Goal: Task Accomplishment & Management: Complete application form

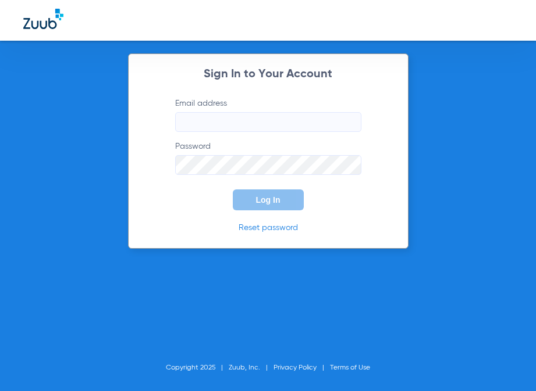
click at [271, 123] on input "Email address" at bounding box center [268, 122] width 186 height 20
click at [142, 175] on div "Sign In to Your Account Email address Required Password Log In Reset password" at bounding box center [268, 150] width 280 height 195
paste input "[EMAIL_ADDRESS][DOMAIN_NAME]"
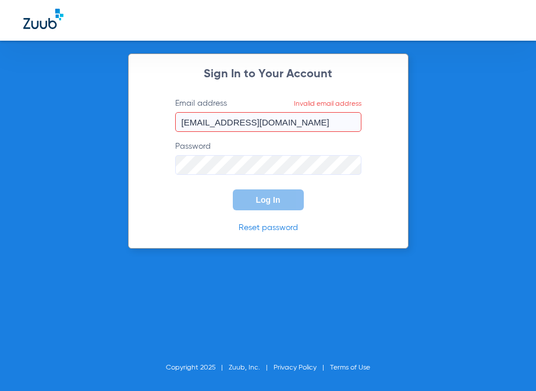
drag, startPoint x: 137, startPoint y: 174, endPoint x: 155, endPoint y: 173, distance: 17.5
click at [137, 174] on div "Sign In to Your Account Email address Invalid email address [EMAIL_ADDRESS][DOM…" at bounding box center [268, 150] width 280 height 195
click at [306, 123] on input "[EMAIL_ADDRESS][DOMAIN_NAME]" at bounding box center [268, 122] width 186 height 20
click at [205, 127] on input "[EMAIL_ADDRESS][DOMAIN_NAME]" at bounding box center [268, 122] width 186 height 20
click at [184, 124] on input "[EMAIL_ADDRESS][DOMAIN_NAME]" at bounding box center [268, 122] width 186 height 20
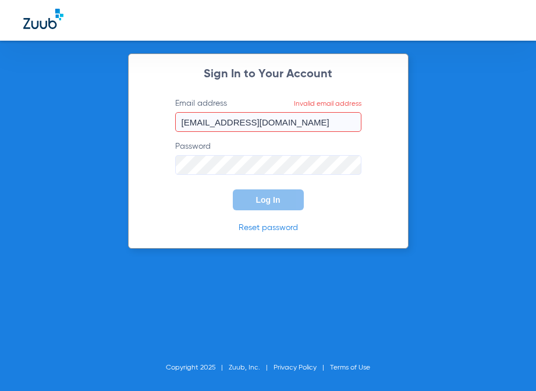
click at [305, 130] on input "[EMAIL_ADDRESS][DOMAIN_NAME]" at bounding box center [268, 122] width 186 height 20
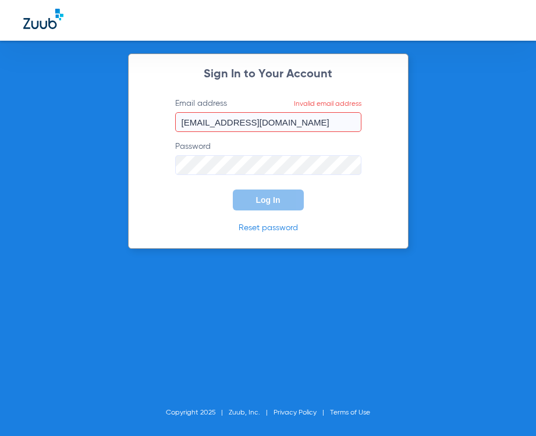
click at [213, 125] on input "[EMAIL_ADDRESS][DOMAIN_NAME]" at bounding box center [268, 122] width 186 height 20
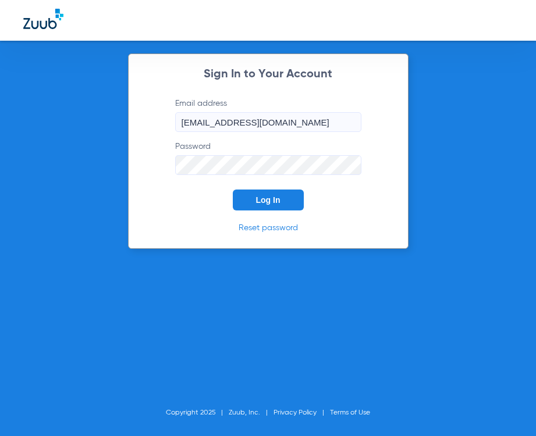
click at [233, 190] on button "Log In" at bounding box center [268, 200] width 71 height 21
drag, startPoint x: 281, startPoint y: 122, endPoint x: 122, endPoint y: 108, distance: 159.4
click at [123, 108] on div "Sign In to Your Account Email address [EMAIL_ADDRESS][DOMAIN_NAME] Password Log…" at bounding box center [268, 218] width 536 height 436
paste input "orange"
type input "[EMAIL_ADDRESS][DOMAIN_NAME]"
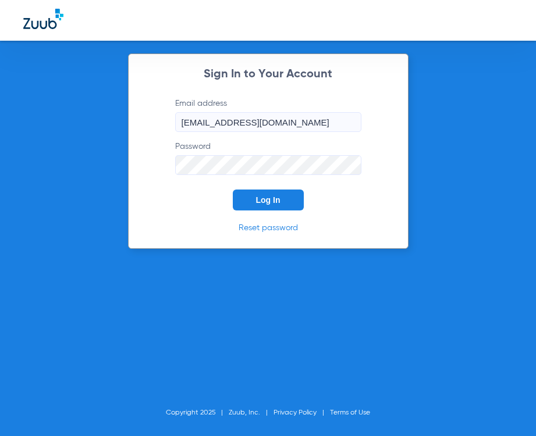
click at [267, 201] on span "Log In" at bounding box center [268, 199] width 24 height 9
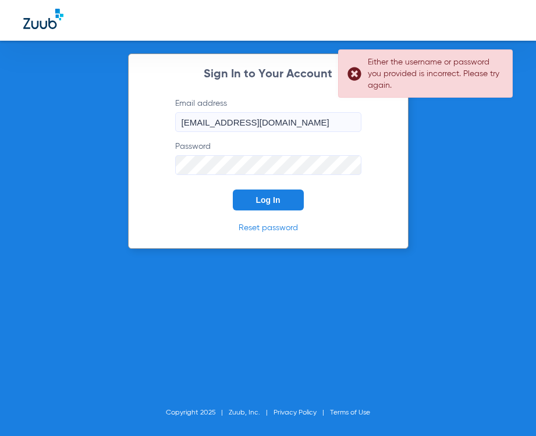
click at [295, 129] on input "[EMAIL_ADDRESS][DOMAIN_NAME]" at bounding box center [268, 122] width 186 height 20
click at [162, 172] on form "Email address [EMAIL_ADDRESS][DOMAIN_NAME] Password Log In" at bounding box center [268, 154] width 221 height 113
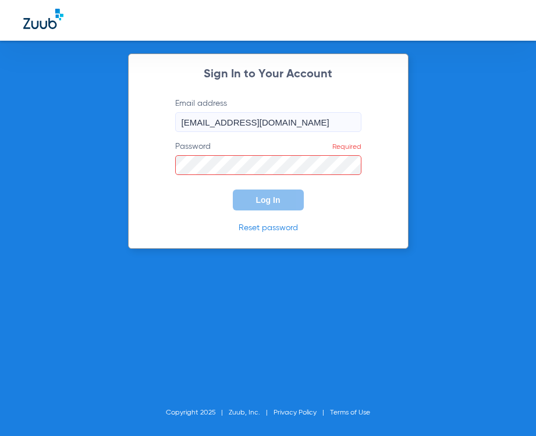
drag, startPoint x: 134, startPoint y: 213, endPoint x: 190, endPoint y: 184, distance: 63.2
click at [134, 213] on div "Sign In to Your Account Email address [EMAIL_ADDRESS][DOMAIN_NAME] Password Req…" at bounding box center [268, 150] width 280 height 195
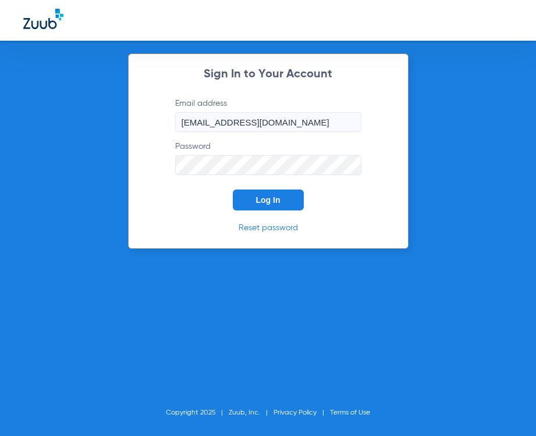
click at [268, 207] on button "Log In" at bounding box center [268, 200] width 71 height 21
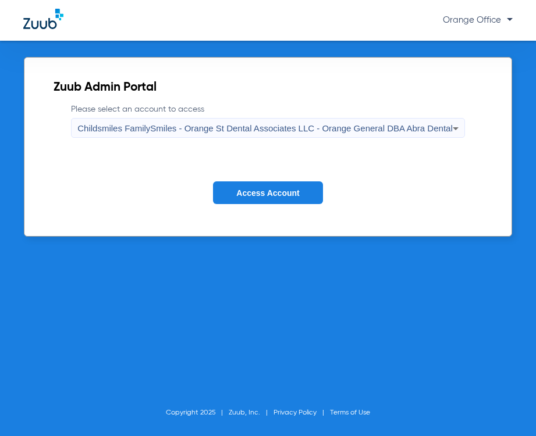
click at [276, 127] on span "Childsmiles FamilySmiles - Orange St Dental Associates LLC - Orange General DBA…" at bounding box center [264, 128] width 374 height 10
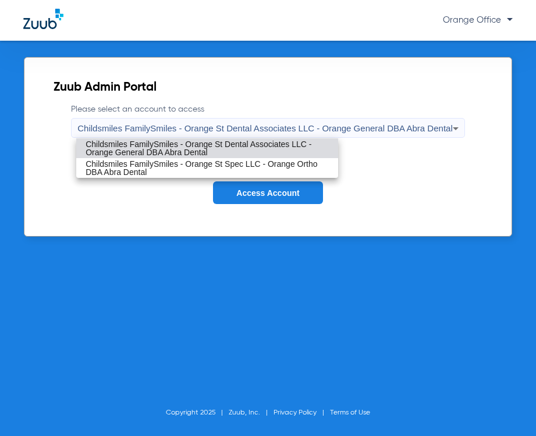
click at [213, 202] on div at bounding box center [268, 218] width 536 height 436
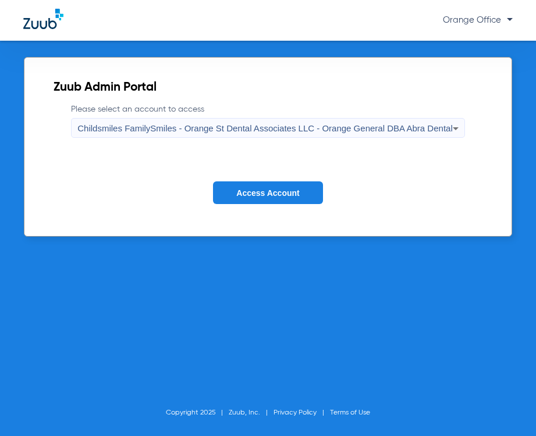
click at [280, 202] on button "Access Account" at bounding box center [267, 192] width 109 height 23
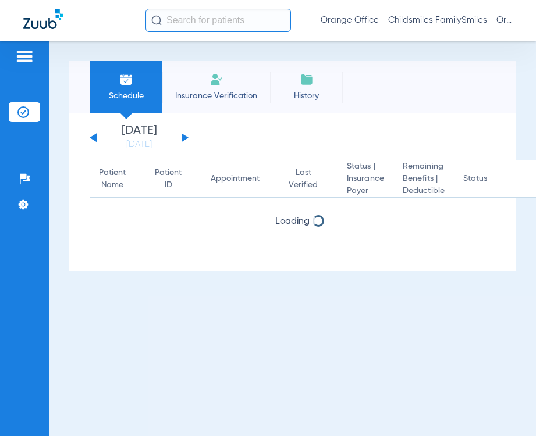
click at [197, 19] on input "text" at bounding box center [217, 20] width 145 height 23
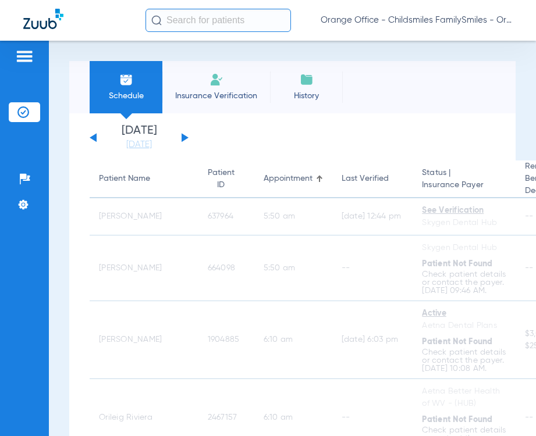
type input "2"
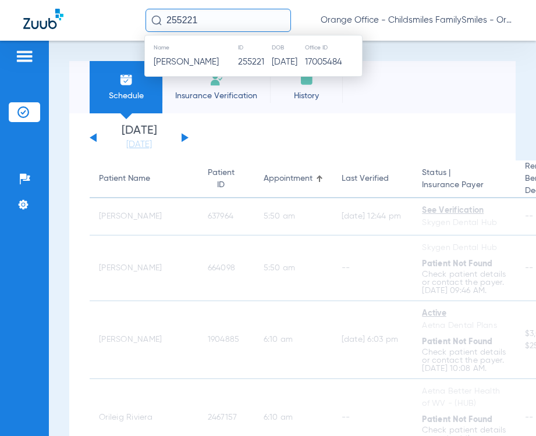
click at [179, 13] on input "255221" at bounding box center [217, 20] width 145 height 23
click at [172, 19] on input "255221" at bounding box center [217, 20] width 145 height 23
type input "2755221"
click at [184, 61] on span "[PERSON_NAME]" at bounding box center [186, 62] width 65 height 9
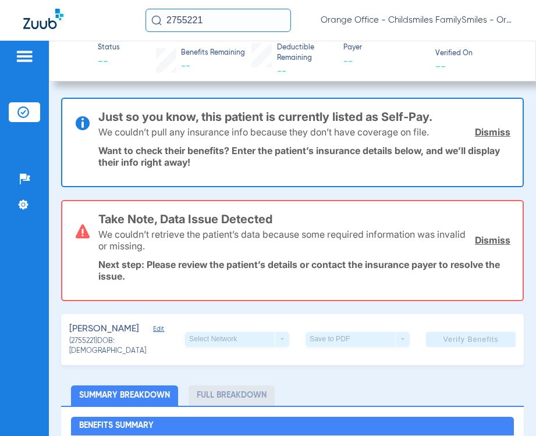
scroll to position [116, 0]
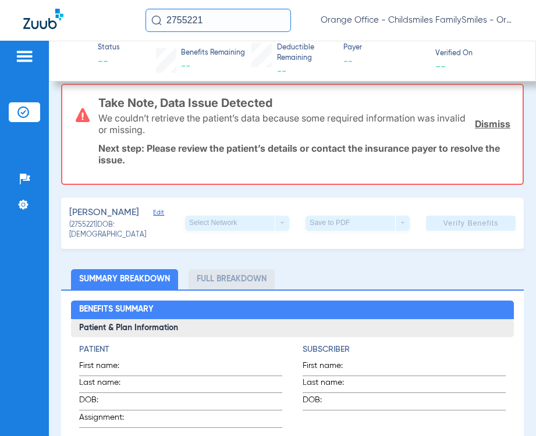
click at [148, 216] on div "[PERSON_NAME] Edit" at bounding box center [127, 213] width 116 height 15
click at [153, 216] on span "Edit" at bounding box center [158, 214] width 10 height 11
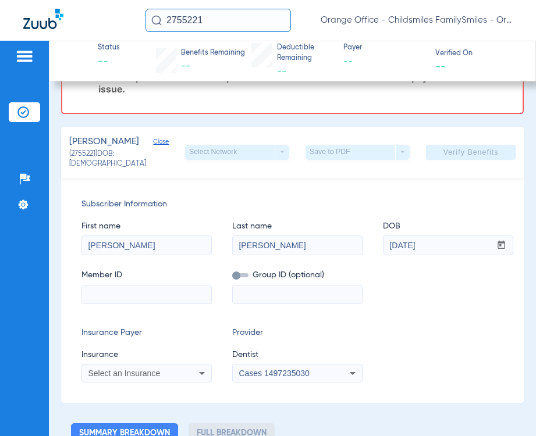
scroll to position [174, 0]
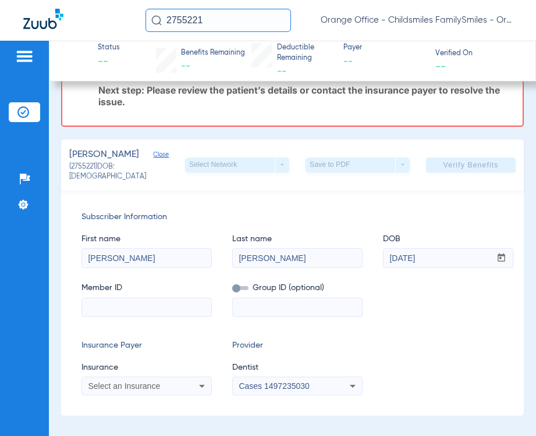
click at [133, 298] on input at bounding box center [146, 307] width 129 height 19
click at [147, 308] on input at bounding box center [146, 307] width 129 height 19
paste input "929M40640"
type input "929M40640"
click at [255, 307] on input at bounding box center [297, 307] width 129 height 19
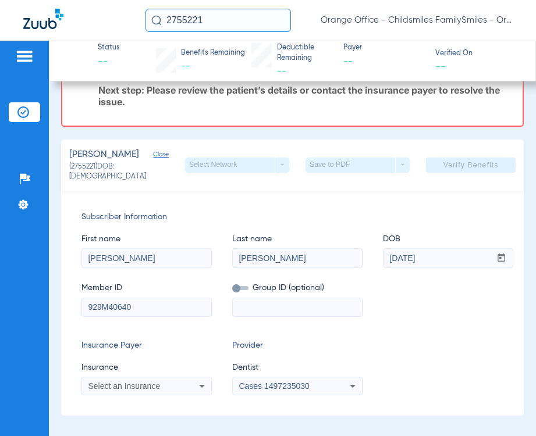
click at [264, 312] on input at bounding box center [297, 307] width 129 height 19
paste input "DD6021-D001"
click at [271, 304] on input "DD6021-D001" at bounding box center [297, 307] width 129 height 19
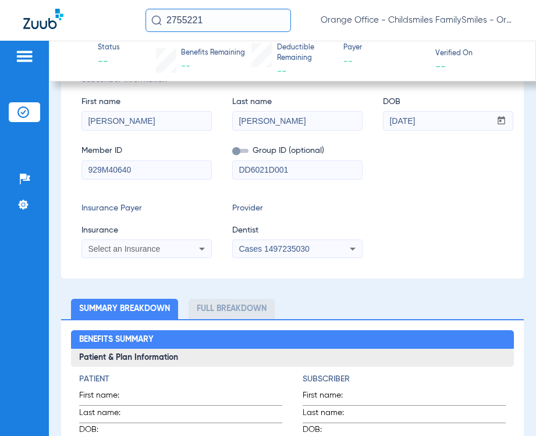
scroll to position [291, 0]
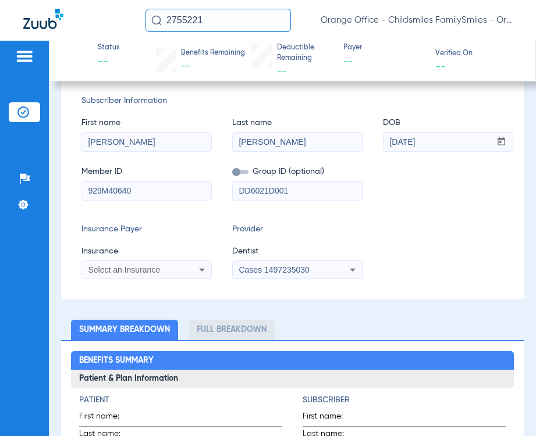
type input "DD6021D001"
click at [144, 274] on div "Select an Insurance" at bounding box center [146, 270] width 129 height 14
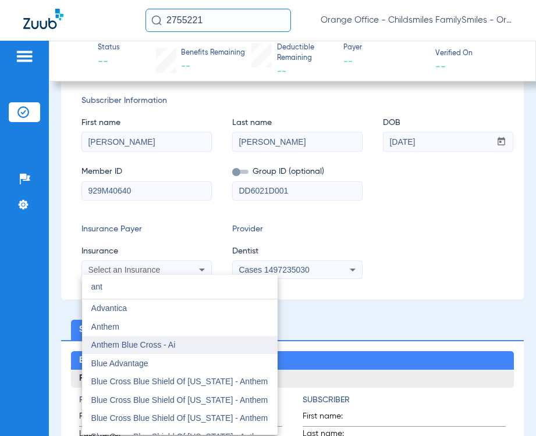
type input "ant"
click at [144, 349] on span "Anthem Blue Cross - Ai" at bounding box center [133, 344] width 84 height 9
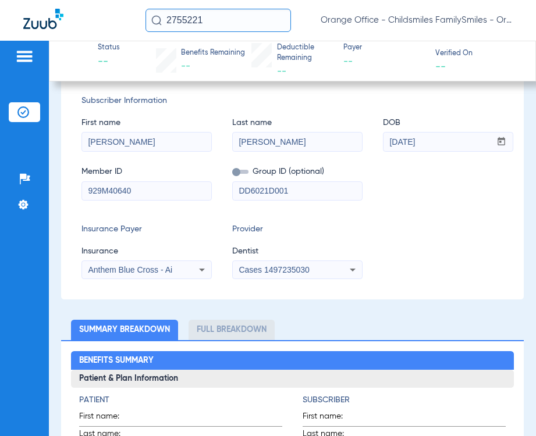
click at [291, 263] on div "Cases 1497235030" at bounding box center [297, 270] width 129 height 14
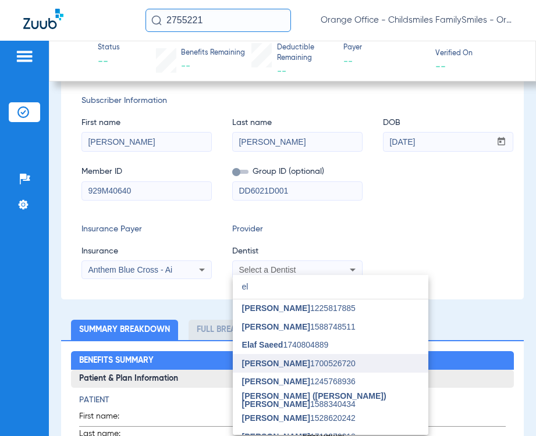
type input "el"
click at [303, 358] on mat-option "[PERSON_NAME] 1700526720" at bounding box center [330, 363] width 195 height 19
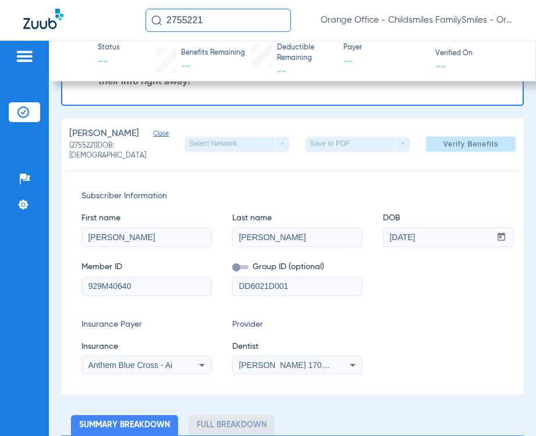
scroll to position [0, 0]
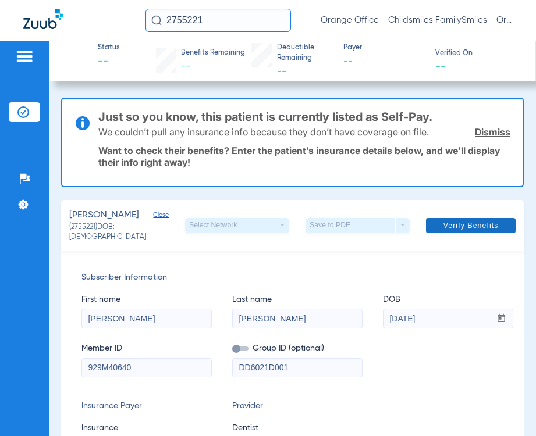
click at [447, 230] on span at bounding box center [471, 226] width 90 height 28
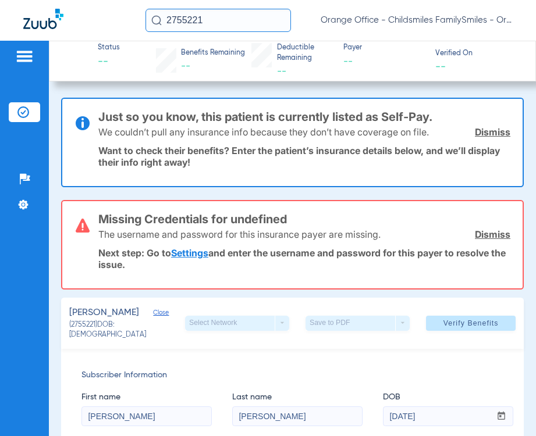
scroll to position [58, 0]
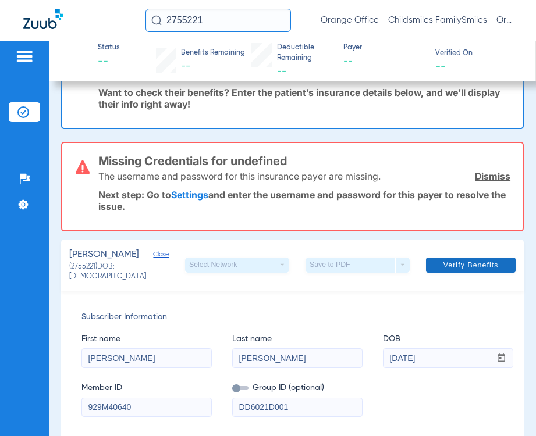
click at [485, 258] on span at bounding box center [471, 265] width 90 height 28
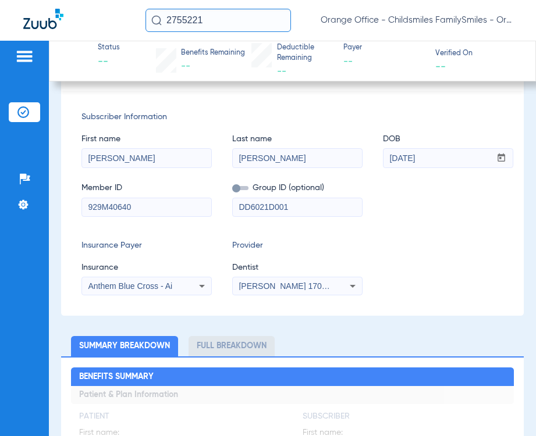
scroll to position [0, 0]
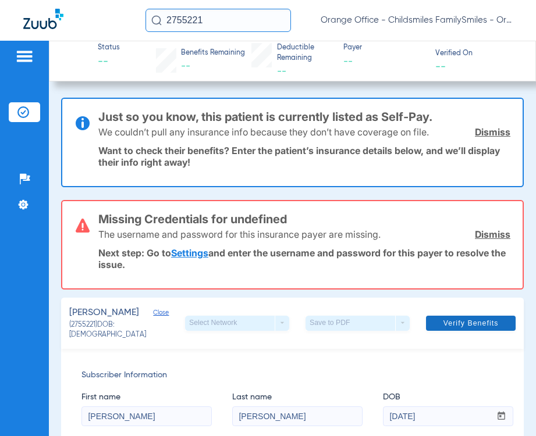
click at [471, 327] on span at bounding box center [471, 323] width 90 height 28
click at [474, 237] on link "Dismiss" at bounding box center [491, 235] width 35 height 12
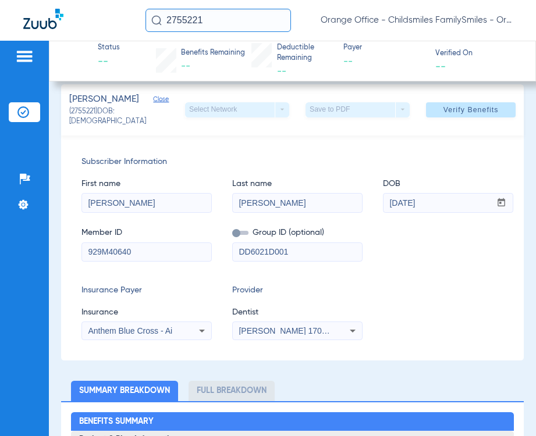
scroll to position [58, 0]
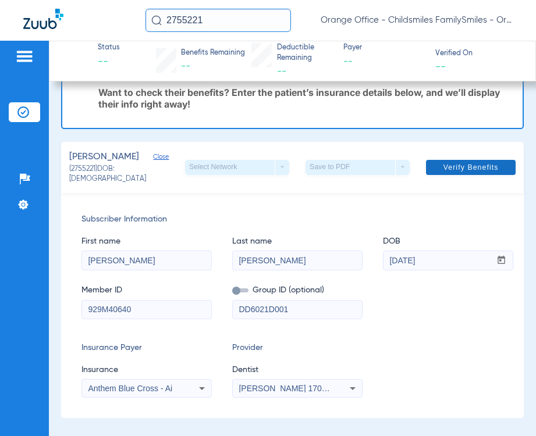
click at [478, 174] on span at bounding box center [471, 168] width 90 height 28
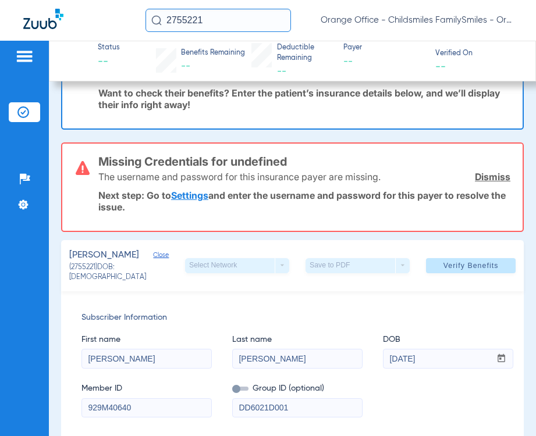
scroll to position [233, 0]
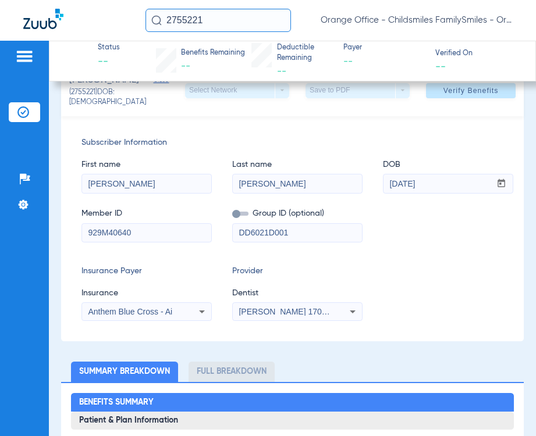
click at [144, 298] on app-form-autocomplete "Insurance Anthem Blue Cross - Ai" at bounding box center [146, 304] width 130 height 34
click at [134, 313] on span "Anthem Blue Cross - Ai" at bounding box center [130, 311] width 84 height 9
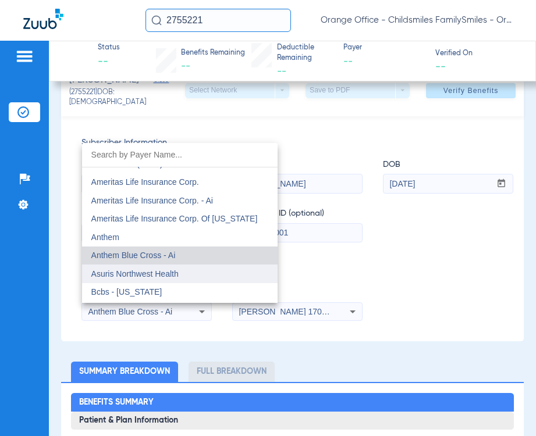
scroll to position [418, 0]
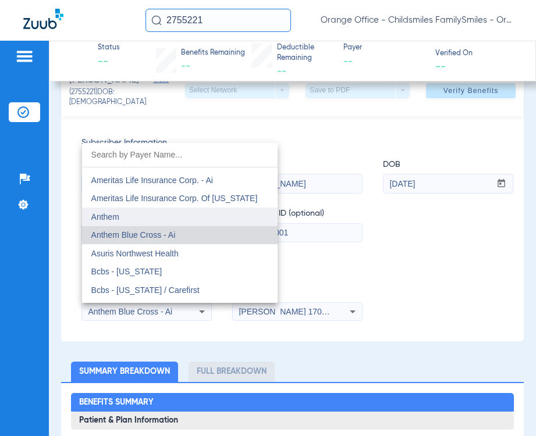
click at [164, 219] on mat-option "Anthem" at bounding box center [179, 217] width 195 height 19
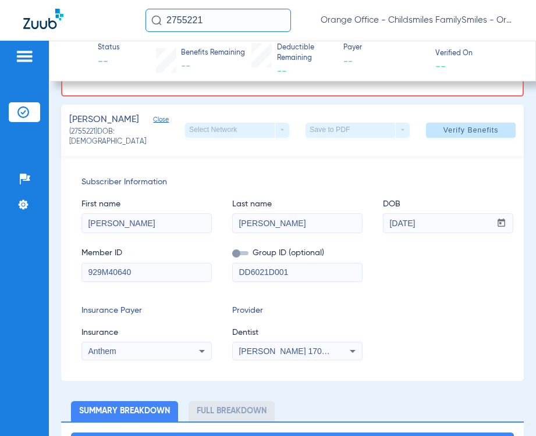
scroll to position [174, 0]
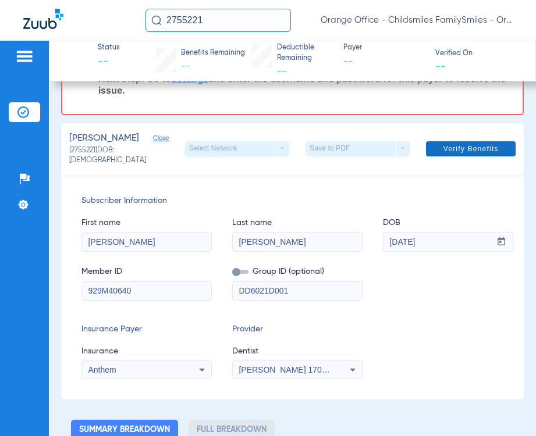
click at [463, 149] on span "Verify Benefits" at bounding box center [470, 148] width 55 height 9
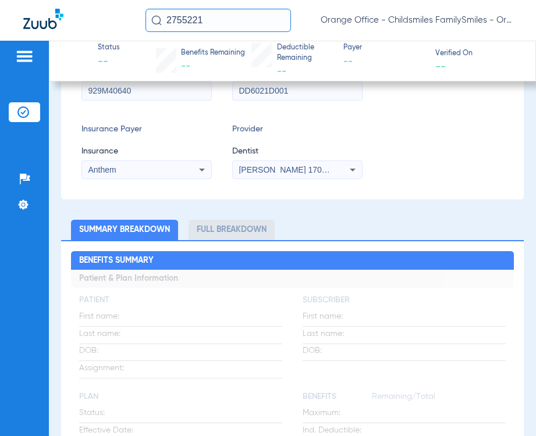
scroll to position [0, 0]
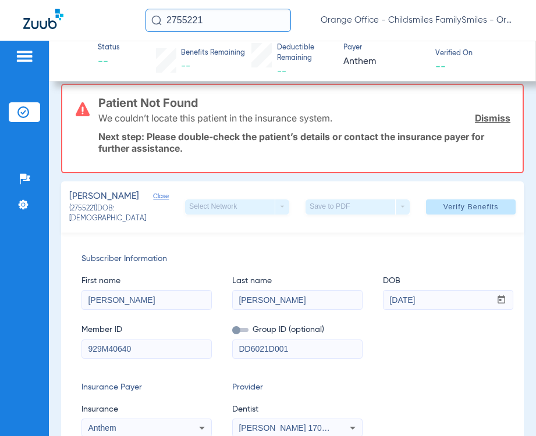
scroll to position [174, 0]
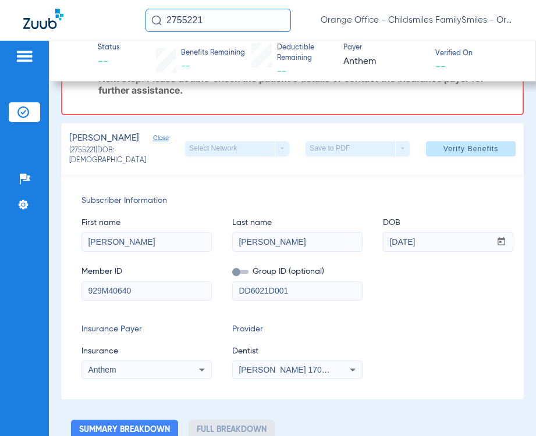
drag, startPoint x: 210, startPoint y: 19, endPoint x: -13, endPoint y: 33, distance: 223.7
click at [0, 33] on html "2755221 Orange Office - Childsmiles FamilySmiles - Orange St Dental Associates …" at bounding box center [268, 218] width 536 height 436
click at [215, 24] on input "2755221" at bounding box center [217, 20] width 145 height 23
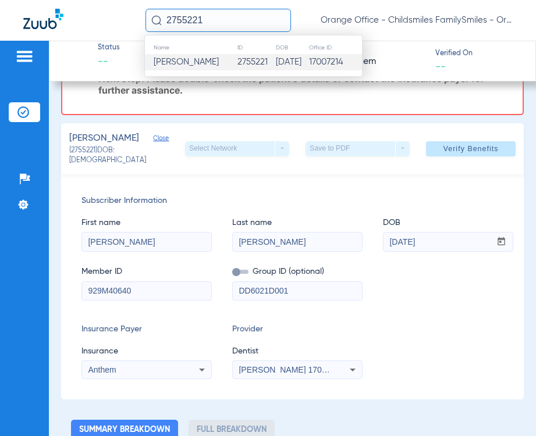
click at [147, 114] on div "Patient Not Found We couldn’t locate this patient in the insurance system. Dism…" at bounding box center [292, 71] width 462 height 90
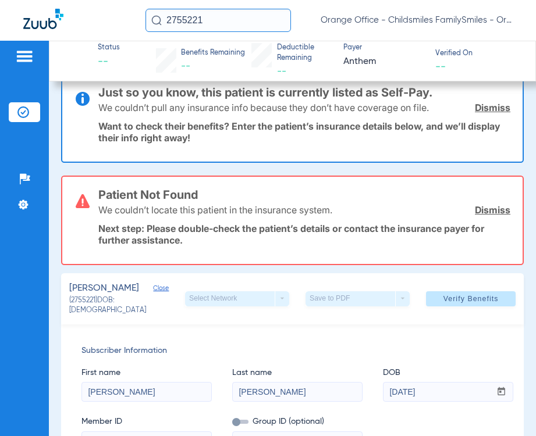
scroll to position [0, 0]
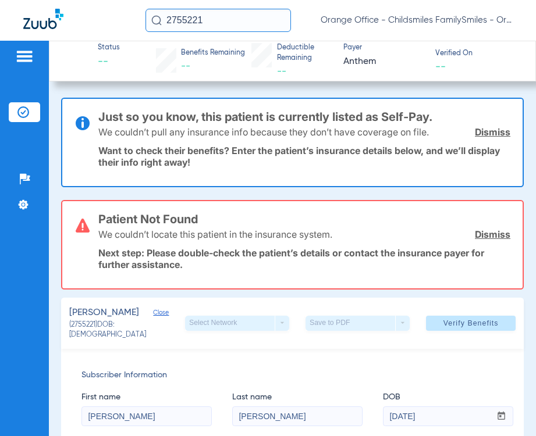
click at [27, 59] on img at bounding box center [24, 56] width 19 height 14
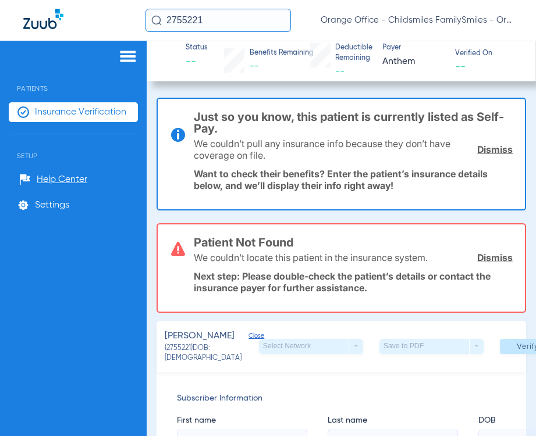
click at [84, 116] on span "Insurance Verification" at bounding box center [80, 112] width 91 height 12
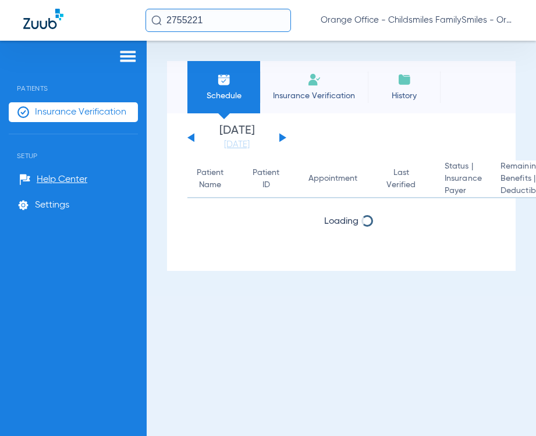
click at [299, 101] on span "Insurance Verification" at bounding box center [314, 96] width 90 height 12
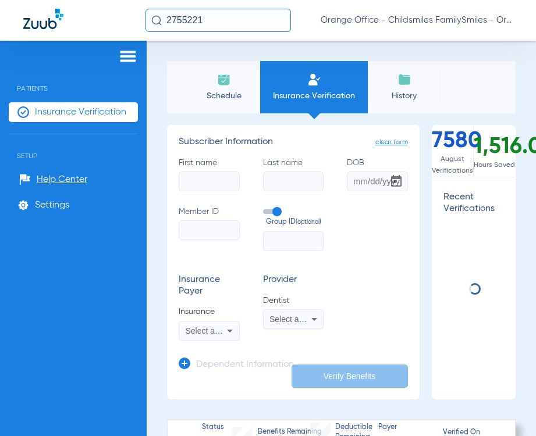
click at [199, 180] on input "First name" at bounding box center [209, 182] width 61 height 20
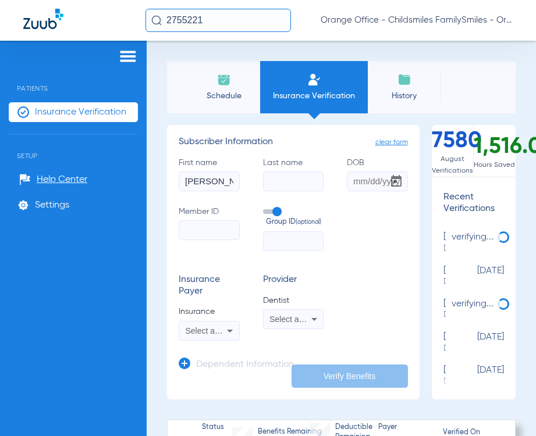
type input "[PERSON_NAME]"
click at [294, 187] on input "Last name" at bounding box center [293, 182] width 61 height 20
type input "[PERSON_NAME]"
click at [222, 227] on input "Member ID" at bounding box center [209, 230] width 61 height 20
type input "929M40640"
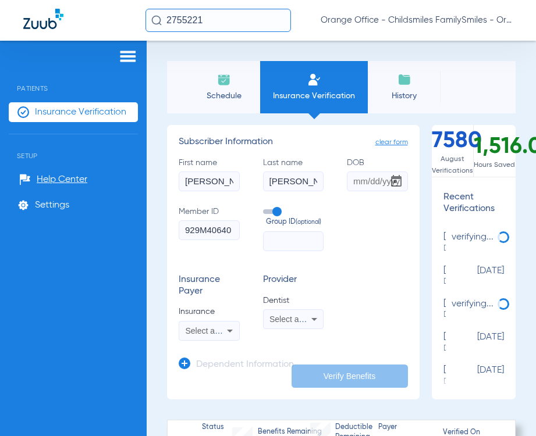
type input "[PERSON_NAME]"
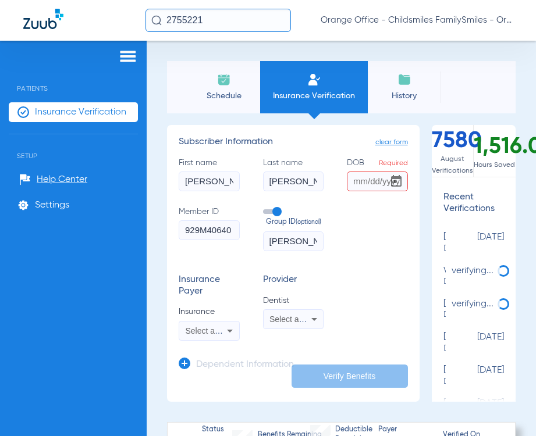
drag, startPoint x: 294, startPoint y: 242, endPoint x: 244, endPoint y: 244, distance: 50.6
click at [244, 244] on div "First name [PERSON_NAME] Last name [PERSON_NAME] Required Member ID 929M40640 G…" at bounding box center [293, 204] width 229 height 94
click at [356, 180] on input "DOB Required" at bounding box center [377, 182] width 61 height 20
type input "[DATE]"
click at [306, 251] on form "First name [PERSON_NAME] Last name [PERSON_NAME] [DEMOGRAPHIC_DATA] Member ID 9…" at bounding box center [293, 249] width 229 height 184
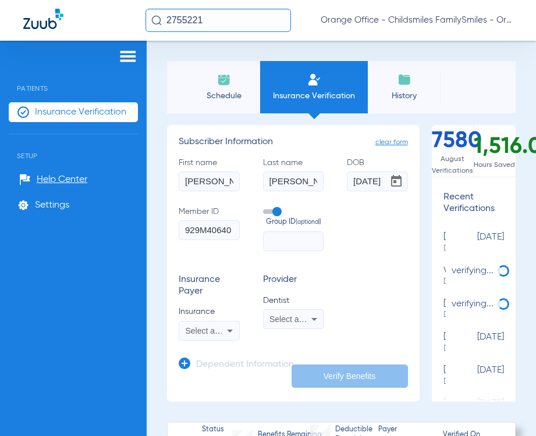
click at [306, 243] on input "text" at bounding box center [293, 241] width 61 height 20
click at [277, 234] on input "text" at bounding box center [293, 241] width 61 height 20
paste input "DD6021-D001"
drag, startPoint x: 291, startPoint y: 242, endPoint x: 294, endPoint y: 249, distance: 7.0
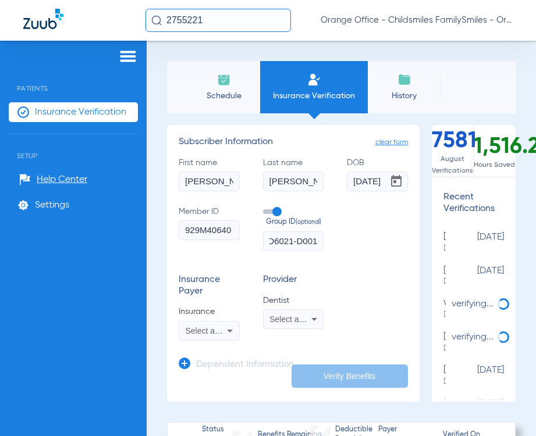
click at [291, 242] on input "DD6021-D001" at bounding box center [293, 241] width 61 height 20
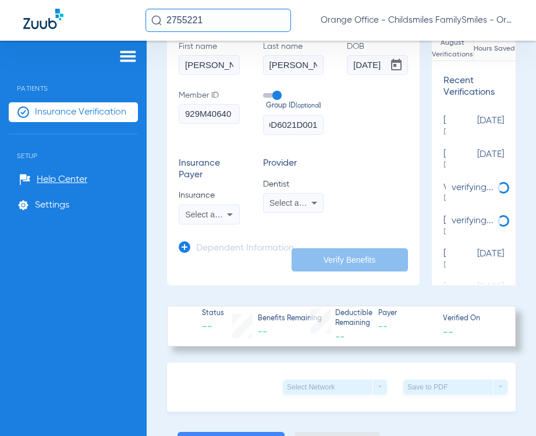
type input "DD6021D001"
click at [228, 219] on icon at bounding box center [230, 215] width 14 height 14
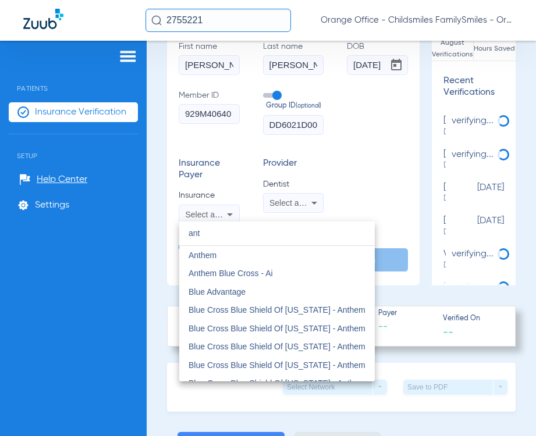
scroll to position [0, 0]
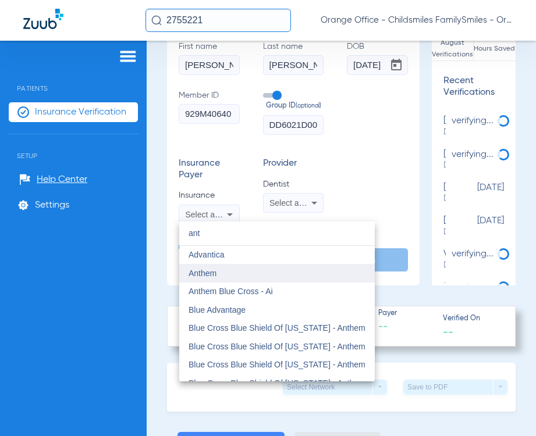
type input "ant"
click at [272, 275] on mat-option "Anthem" at bounding box center [276, 273] width 195 height 19
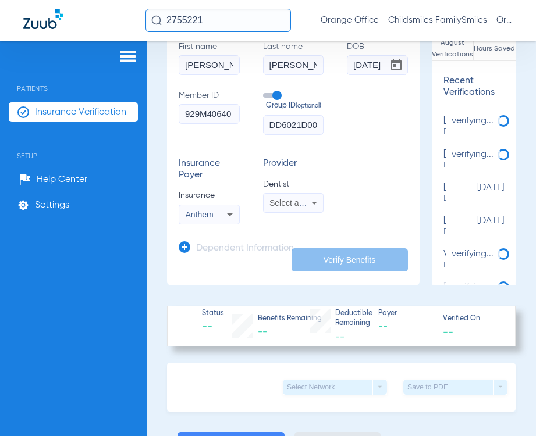
click at [290, 203] on span "Select a Dentist" at bounding box center [297, 202] width 57 height 9
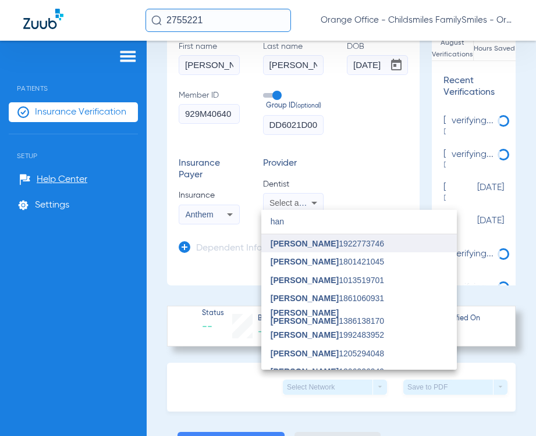
type input "han"
click at [306, 242] on span "[PERSON_NAME] 1922773746" at bounding box center [326, 244] width 113 height 8
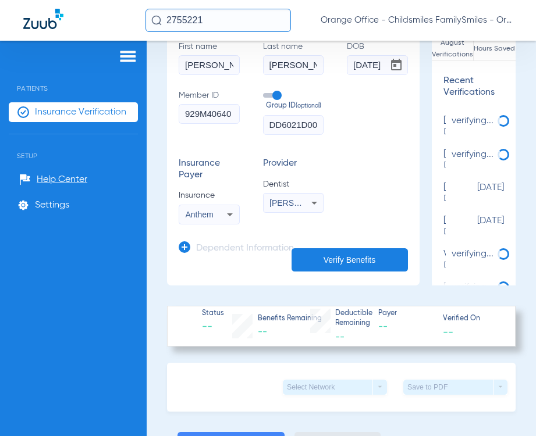
click at [219, 250] on h3 "Dependent Information" at bounding box center [245, 249] width 98 height 12
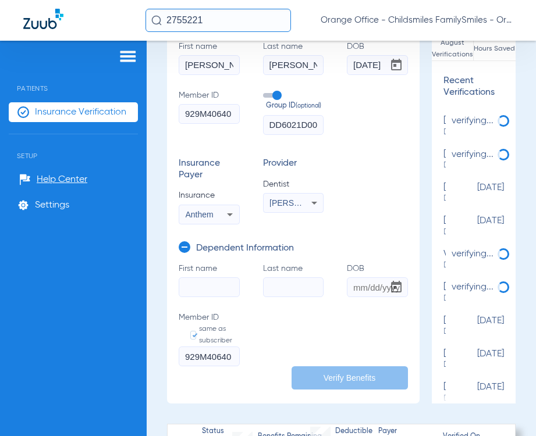
click at [219, 288] on input "First name" at bounding box center [209, 287] width 61 height 20
type input "[PERSON_NAME]"
click at [311, 291] on input "Last name" at bounding box center [293, 287] width 61 height 20
type input "[PERSON_NAME]"
click at [339, 290] on form "First name [PERSON_NAME] Last name [PERSON_NAME] Member ID same as subscriber 9…" at bounding box center [293, 322] width 229 height 118
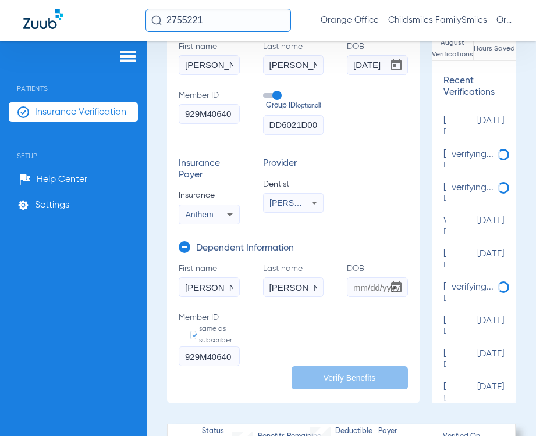
click at [357, 290] on input "DOB" at bounding box center [377, 287] width 61 height 20
click at [354, 290] on input "DOB Required" at bounding box center [377, 287] width 61 height 20
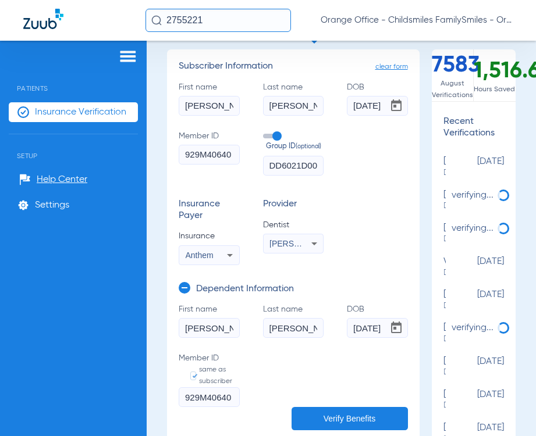
scroll to position [58, 0]
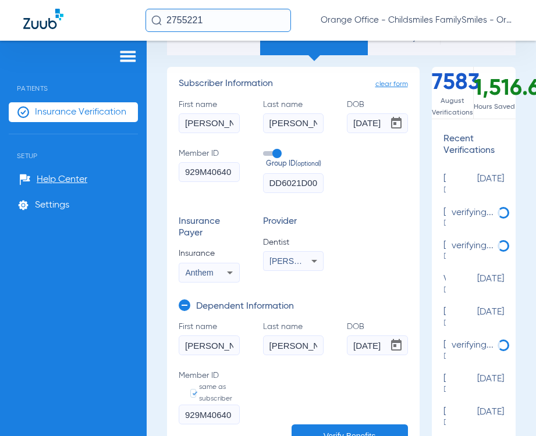
type input "[DATE]"
click at [313, 391] on button "Verify Benefits" at bounding box center [349, 435] width 116 height 23
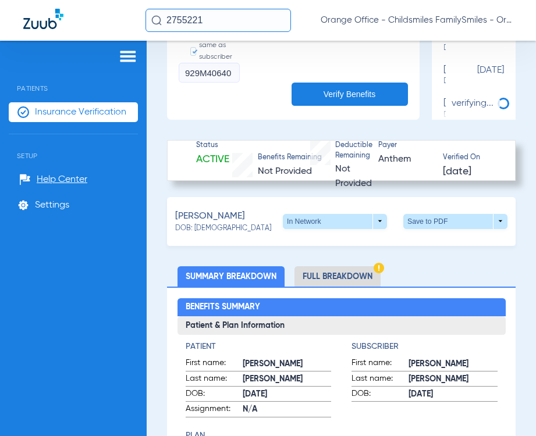
scroll to position [397, 0]
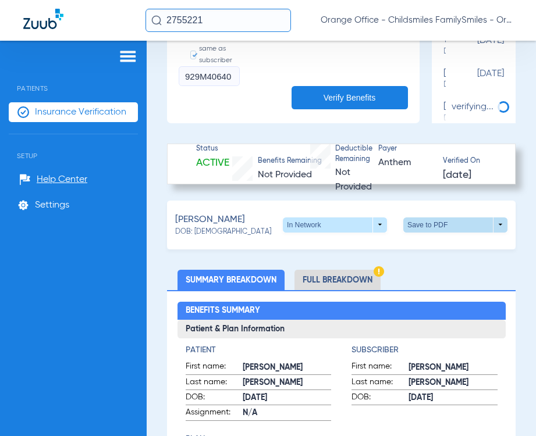
click at [451, 228] on span at bounding box center [455, 225] width 28 height 28
click at [338, 247] on span "Save to PDF" at bounding box center [359, 248] width 46 height 8
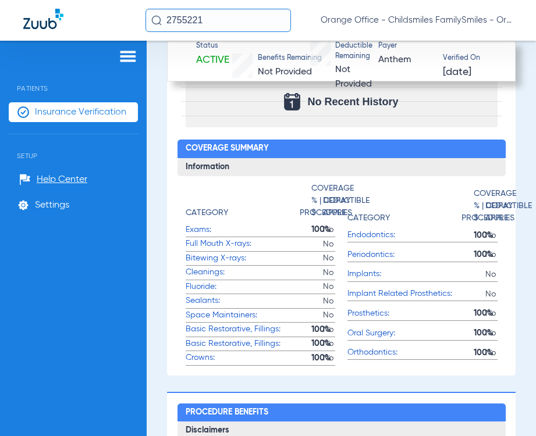
scroll to position [1211, 0]
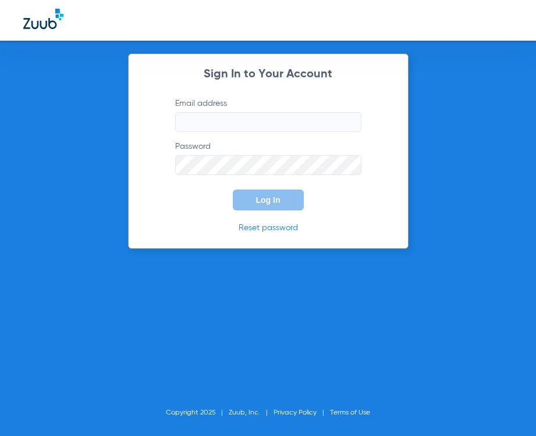
type input "[EMAIL_ADDRESS][DOMAIN_NAME]"
